Goal: Consume media (video, audio)

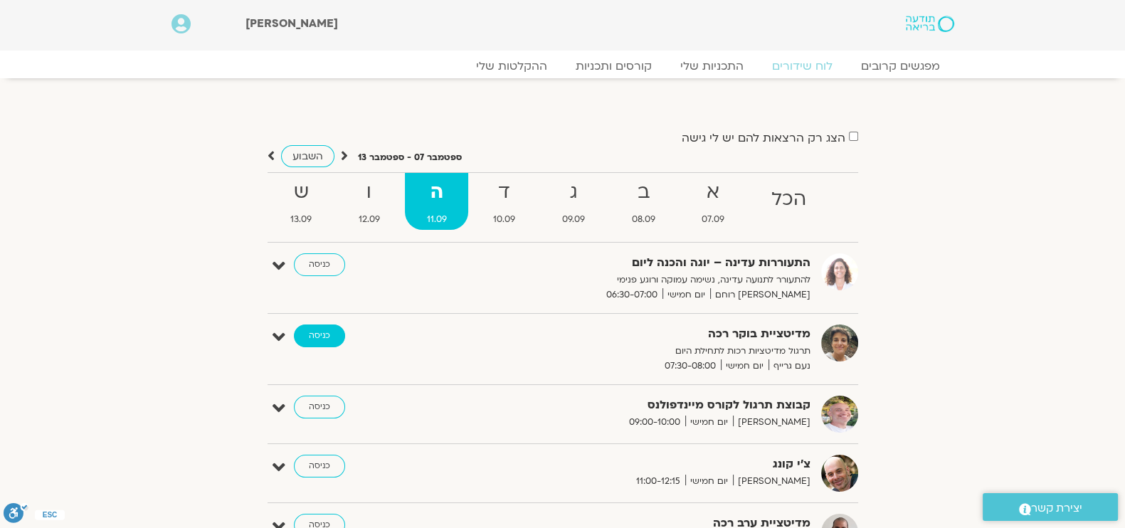
click at [328, 334] on link "כניסה" at bounding box center [319, 336] width 51 height 23
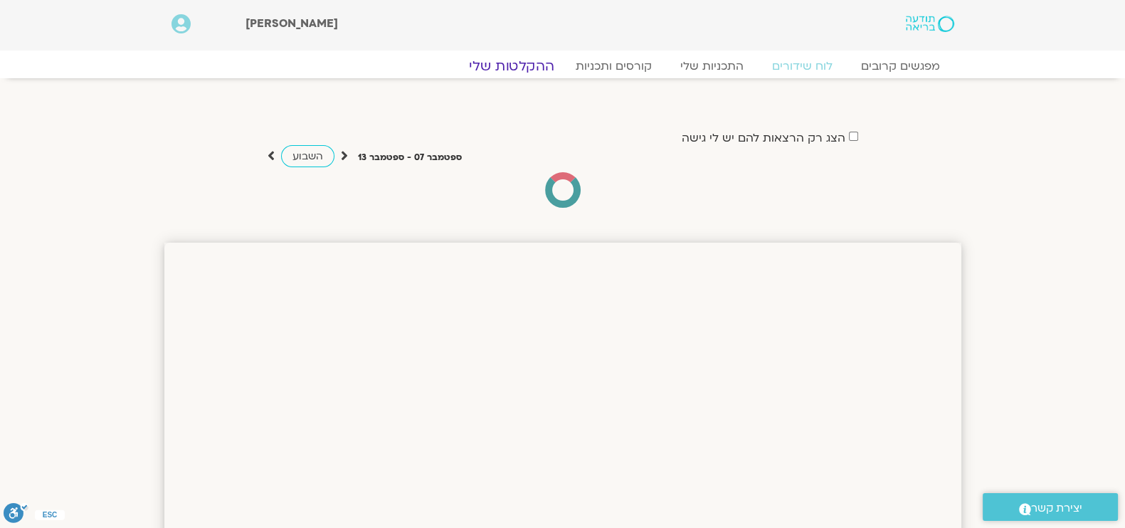
click at [489, 64] on link "ההקלטות שלי" at bounding box center [512, 66] width 120 height 17
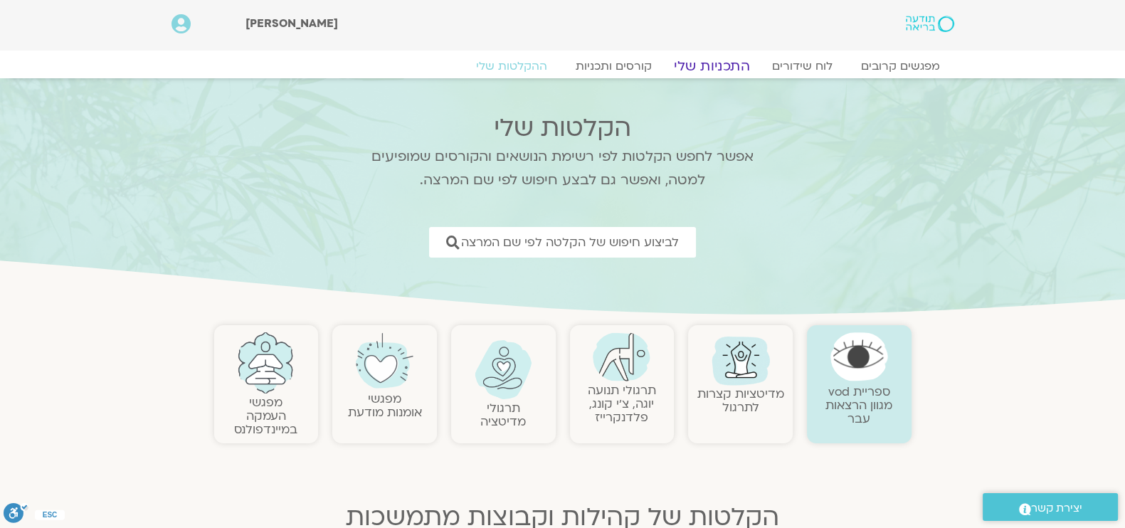
click at [707, 66] on link "התכניות שלי" at bounding box center [712, 66] width 110 height 17
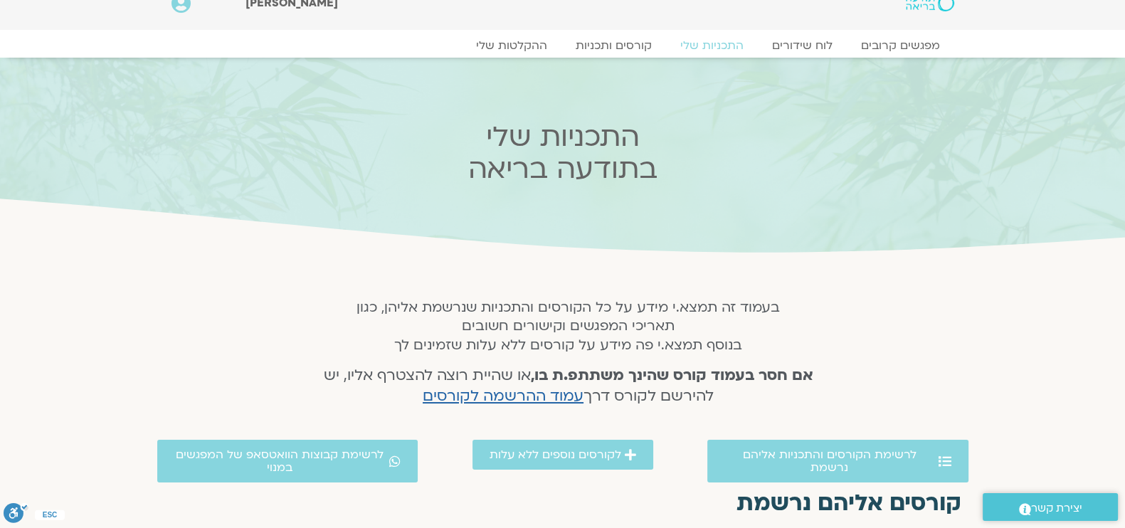
scroll to position [10, 0]
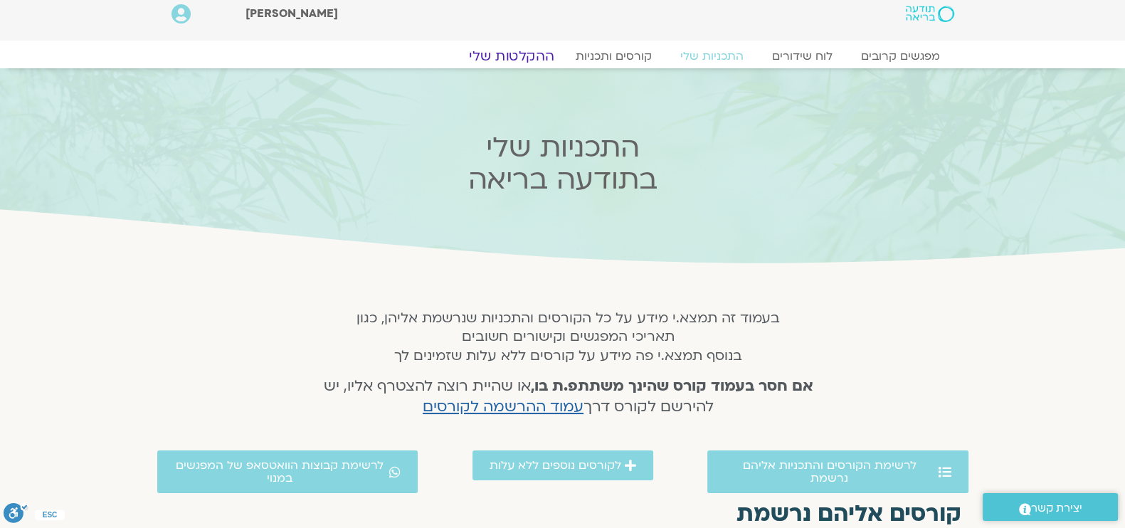
click at [500, 59] on link "ההקלטות שלי" at bounding box center [512, 56] width 120 height 17
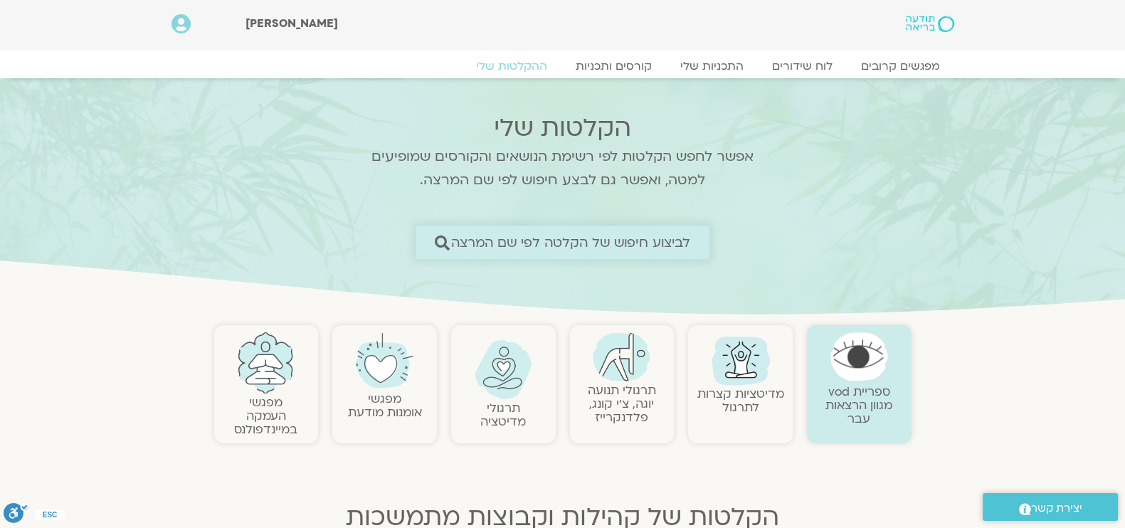
click at [477, 242] on span "לביצוע חיפוש של הקלטה לפי שם המרצה" at bounding box center [571, 242] width 240 height 15
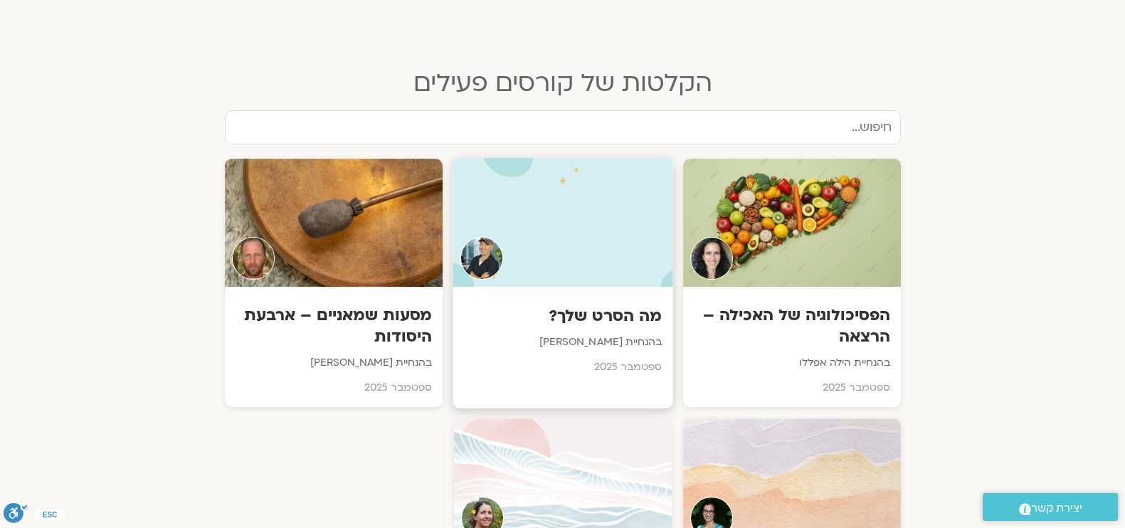
scroll to position [534, 0]
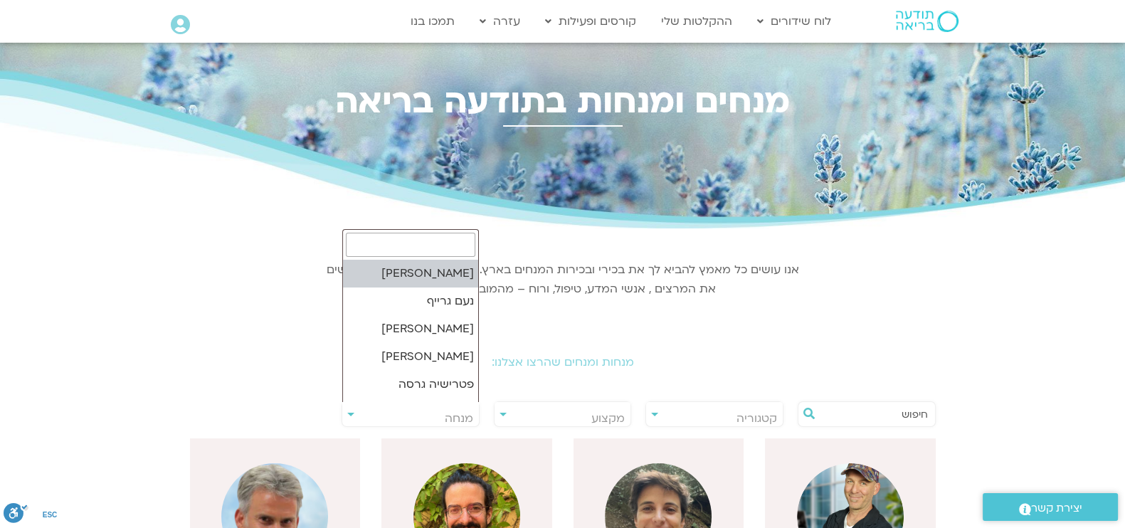
click at [460, 418] on span "מנחה" at bounding box center [459, 419] width 28 height 16
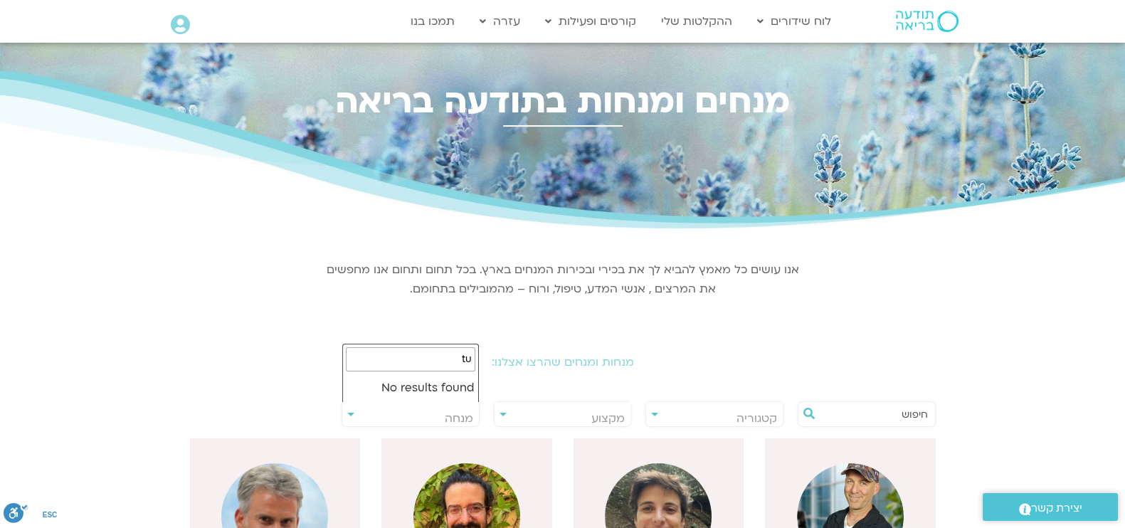
type input "t"
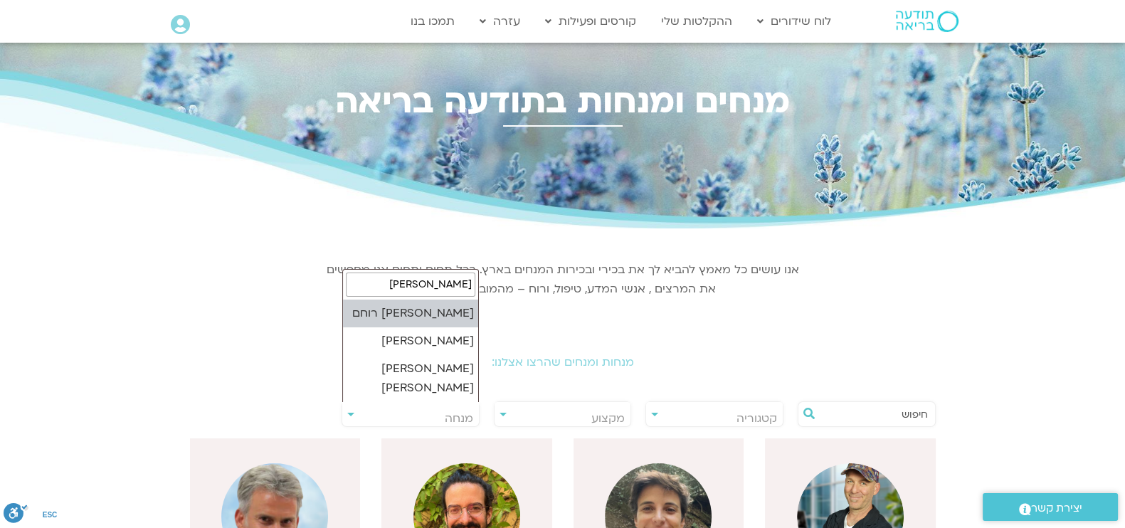
type input "אורנה"
select select "*****"
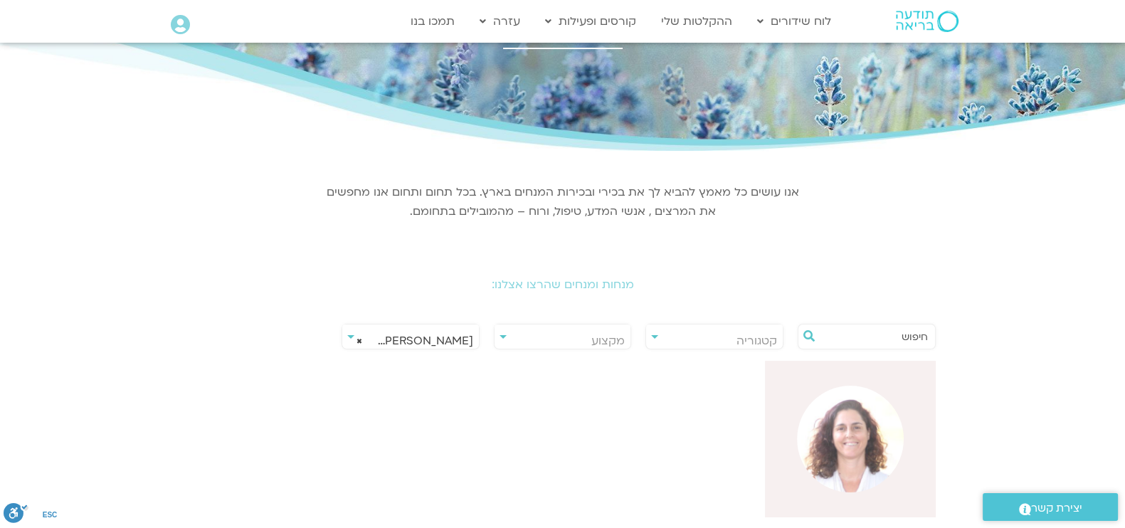
scroll to position [267, 0]
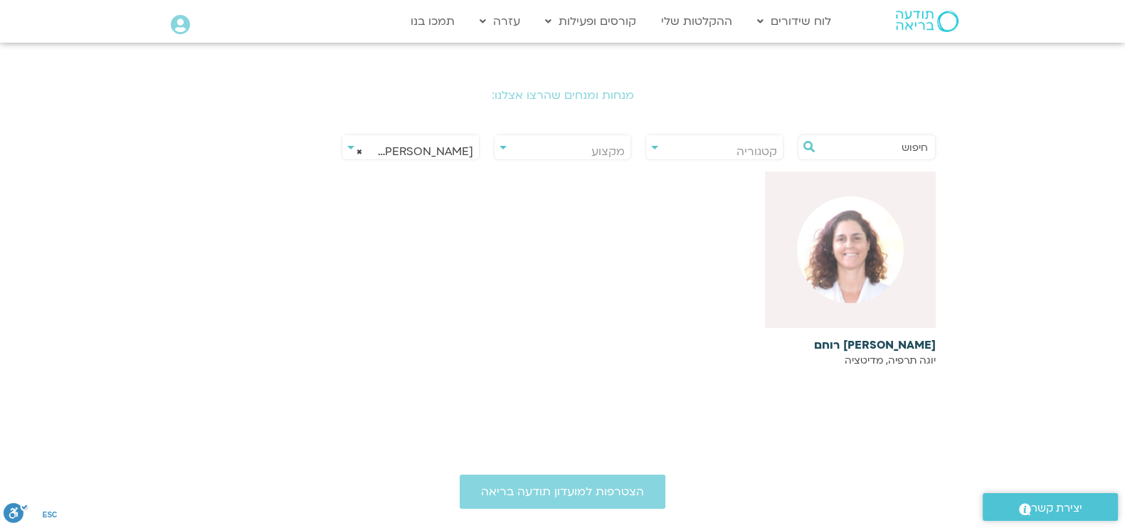
click at [852, 297] on img at bounding box center [850, 249] width 107 height 107
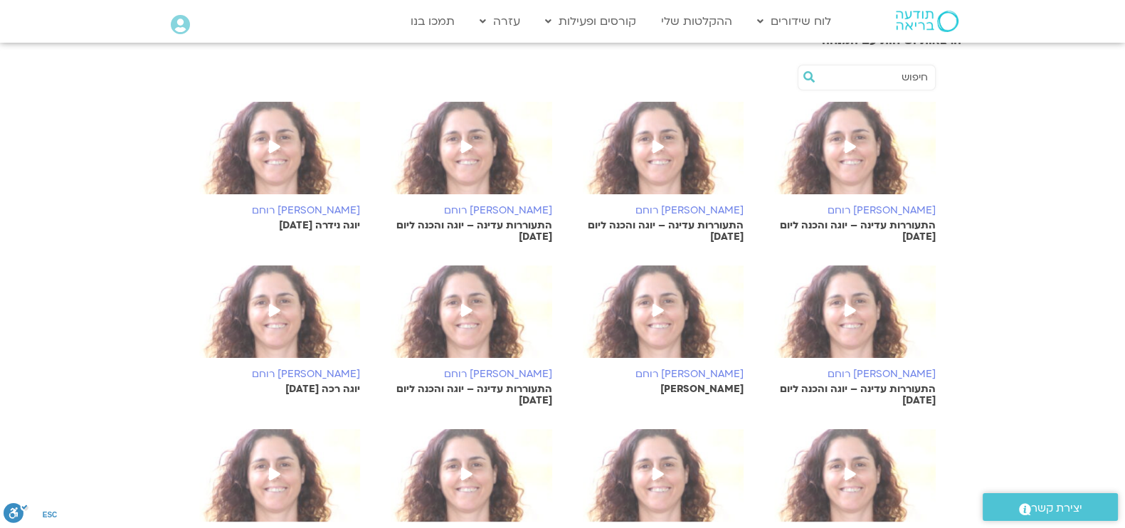
scroll to position [267, 0]
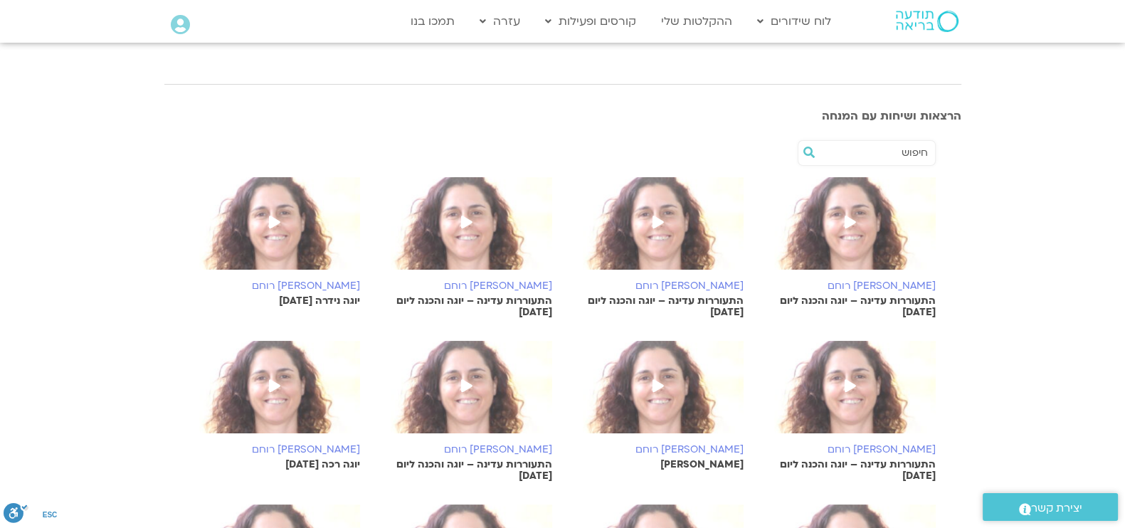
click at [300, 303] on p "יוגה נידרה [DATE]" at bounding box center [275, 300] width 171 height 11
